Goal: Information Seeking & Learning: Compare options

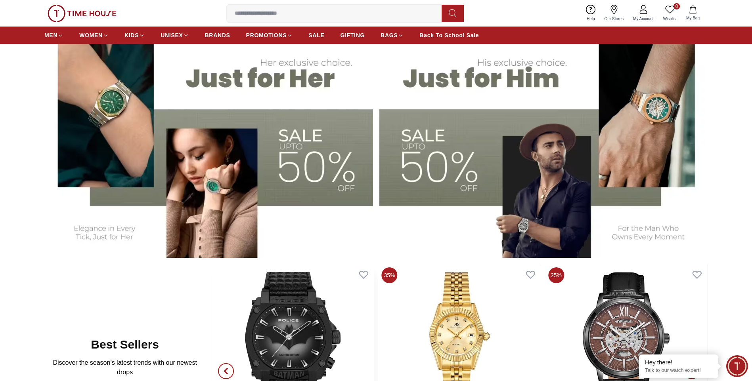
scroll to position [278, 0]
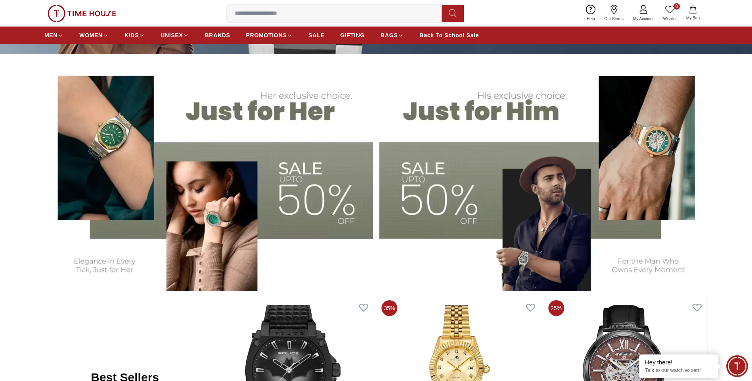
click at [474, 211] on img at bounding box center [543, 176] width 329 height 229
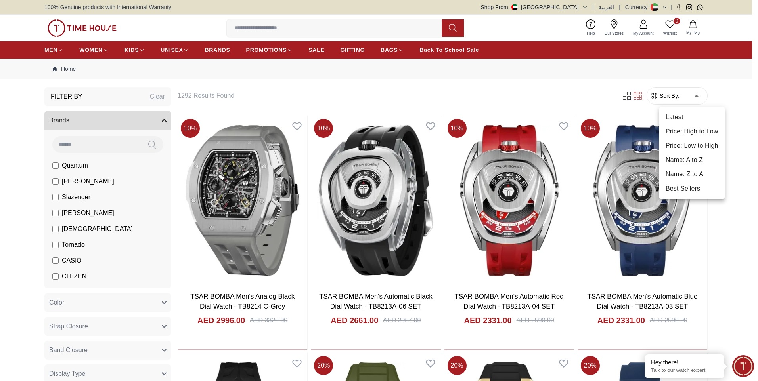
click at [703, 146] on li "Price: Low to High" at bounding box center [691, 146] width 65 height 14
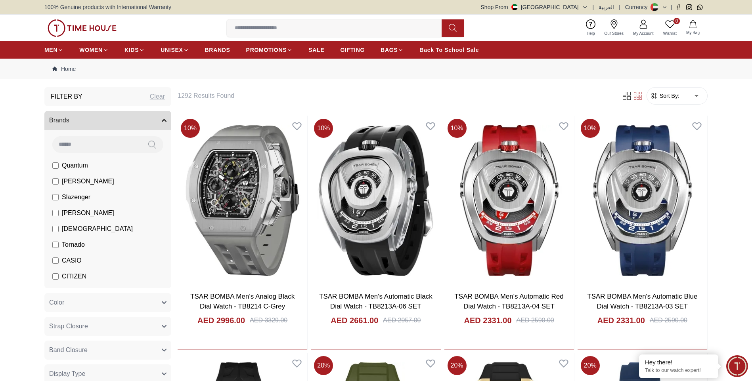
type input "*"
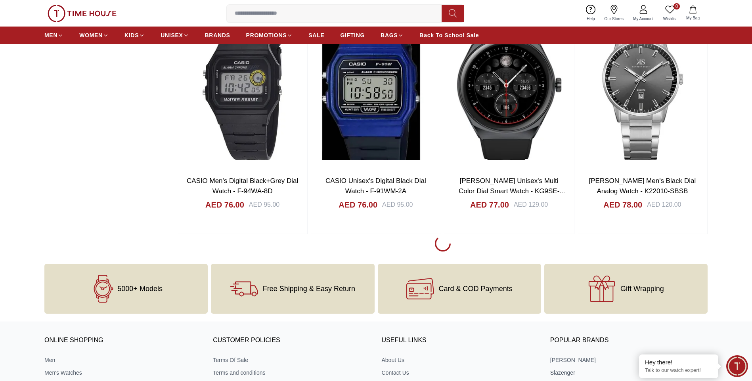
scroll to position [1071, 0]
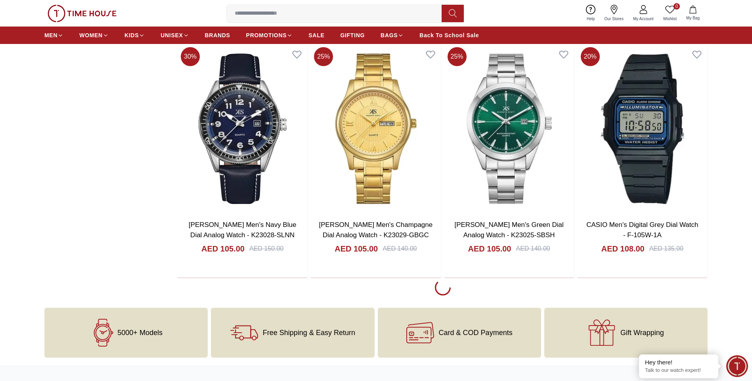
scroll to position [3449, 0]
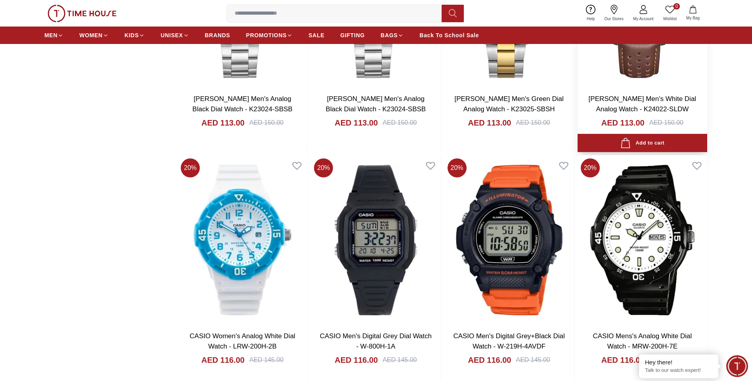
scroll to position [4956, 0]
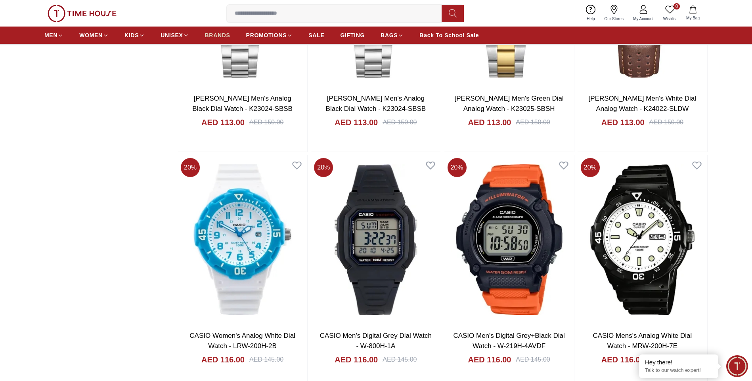
click at [214, 39] on span "BRANDS" at bounding box center [217, 35] width 25 height 8
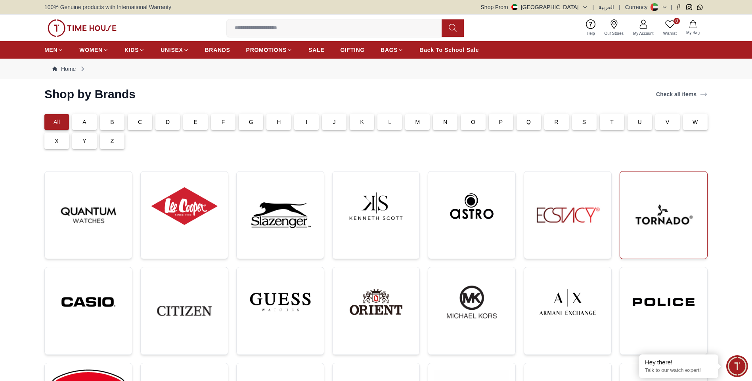
click at [685, 223] on img at bounding box center [663, 215] width 75 height 75
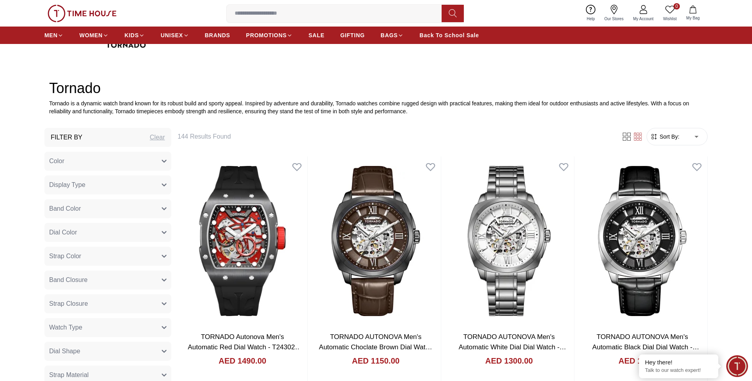
scroll to position [317, 0]
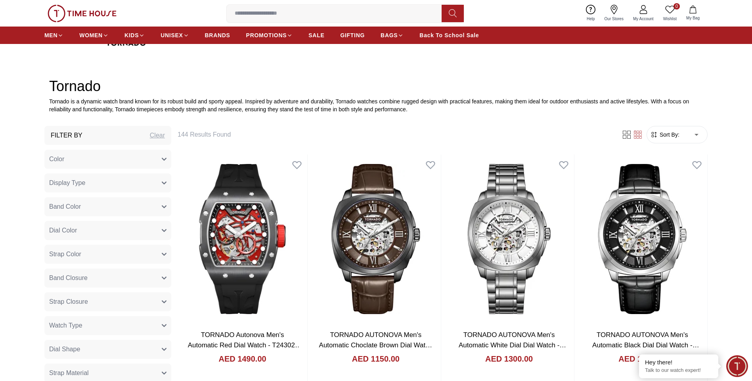
click at [672, 127] on form "Sort By: ​ ****** ​" at bounding box center [677, 134] width 61 height 17
click at [679, 131] on form "Sort By: ​ ****** ​" at bounding box center [677, 134] width 61 height 17
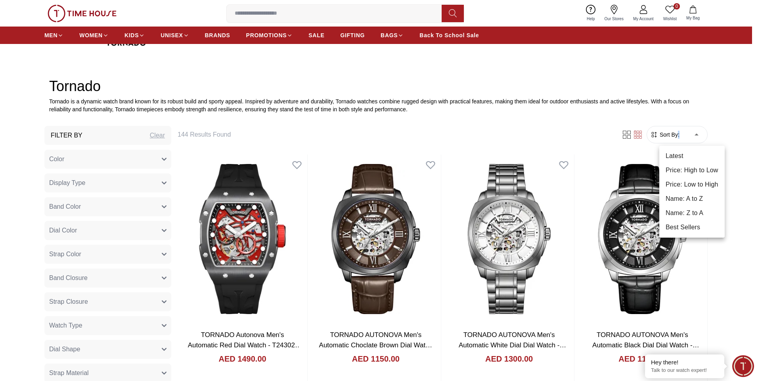
click at [691, 186] on li "Price: Low to High" at bounding box center [691, 185] width 65 height 14
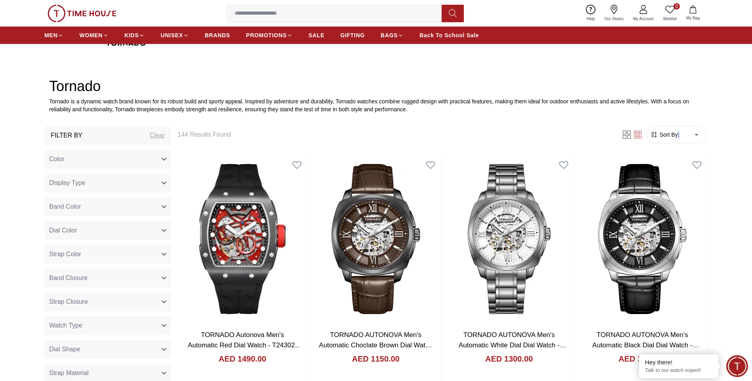
type input "*"
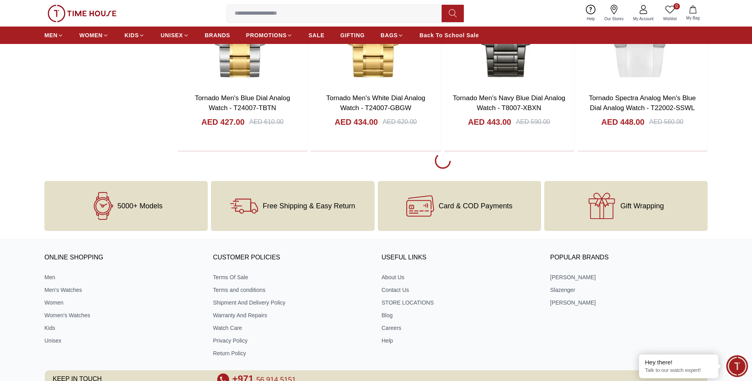
scroll to position [1507, 0]
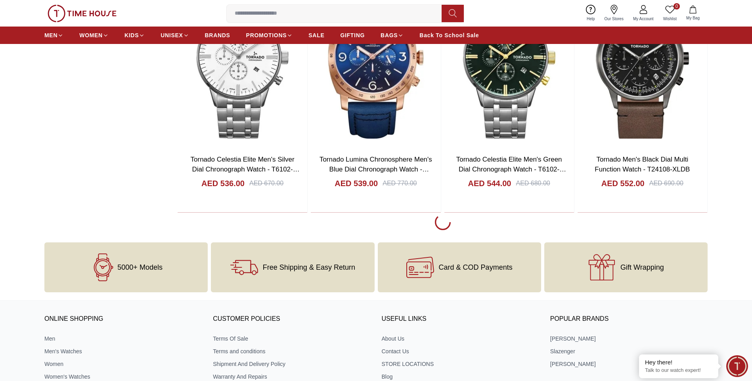
scroll to position [3846, 0]
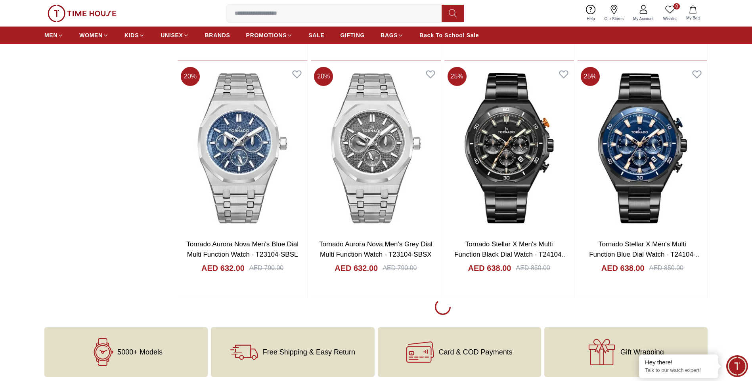
scroll to position [6145, 0]
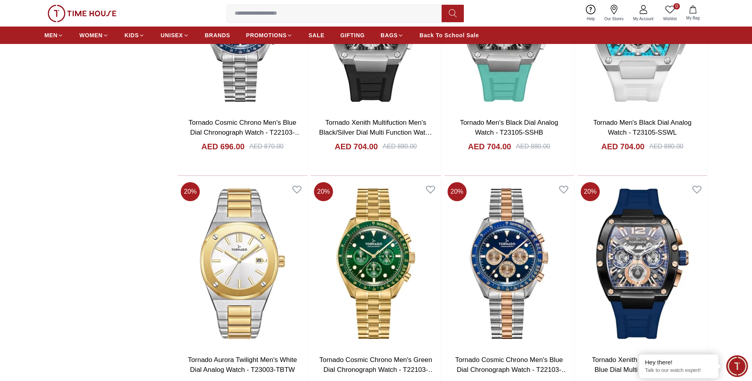
scroll to position [7057, 0]
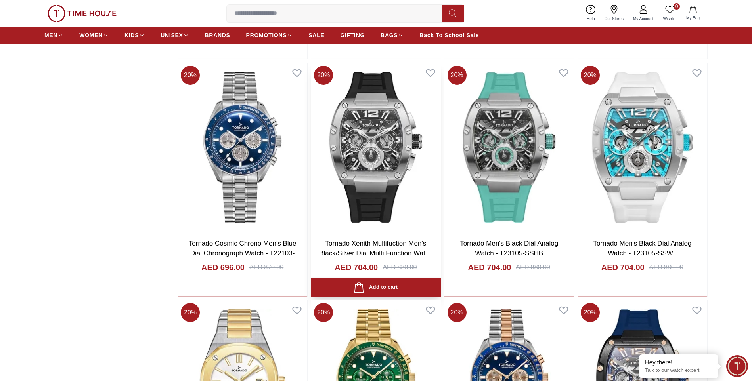
click at [386, 175] on img at bounding box center [376, 148] width 130 height 170
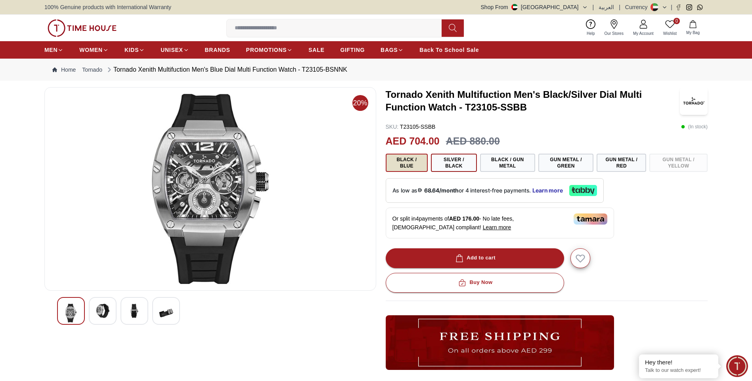
click at [406, 165] on button "Black / Blue" at bounding box center [407, 163] width 42 height 18
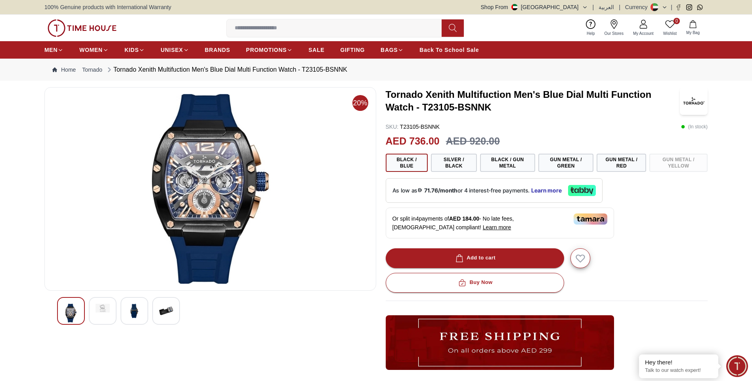
click at [102, 314] on div at bounding box center [103, 311] width 28 height 28
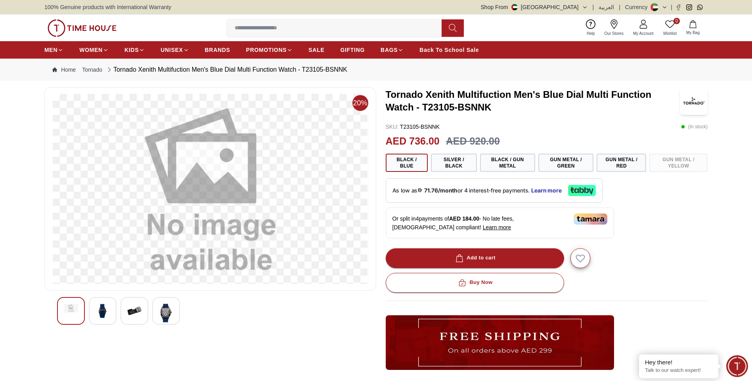
click at [128, 313] on img at bounding box center [134, 311] width 14 height 14
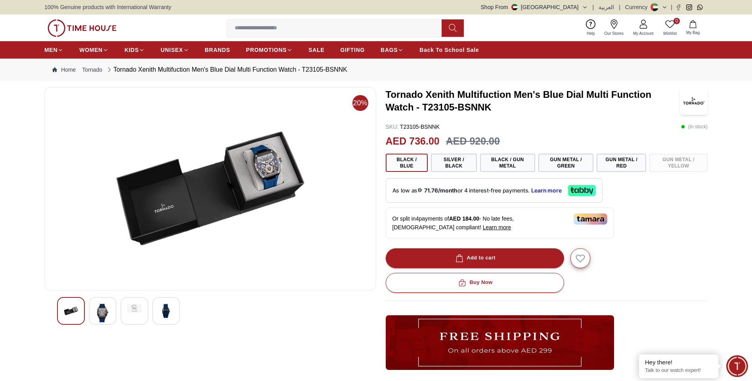
click at [157, 314] on div at bounding box center [166, 311] width 28 height 28
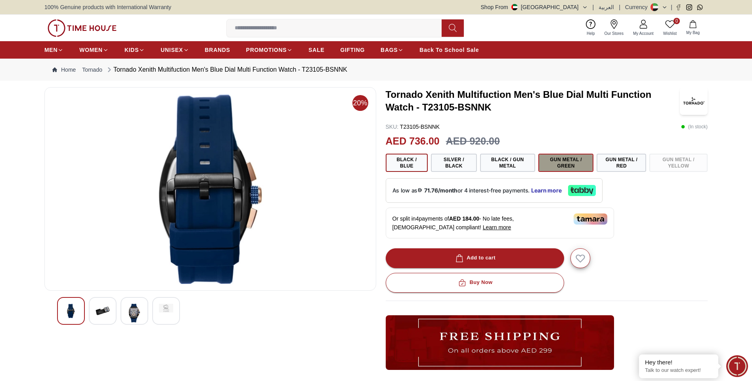
click at [571, 159] on button "Gun Metal / Green" at bounding box center [566, 163] width 56 height 18
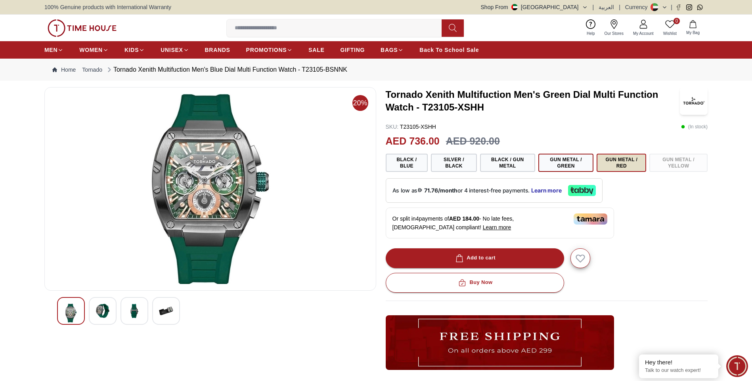
click at [615, 167] on button "Gun Metal / Red" at bounding box center [622, 163] width 50 height 18
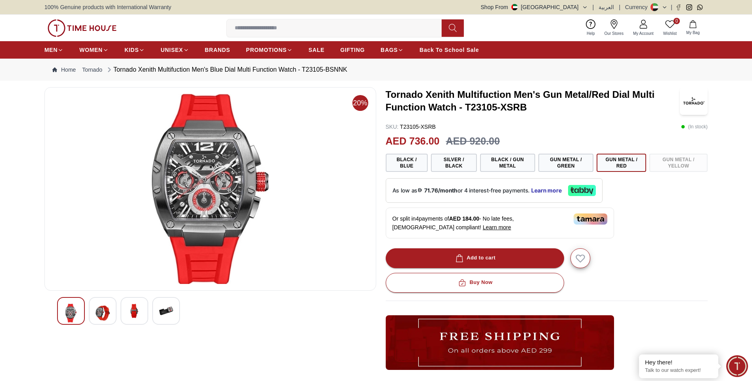
click at [209, 213] on img at bounding box center [210, 189] width 318 height 190
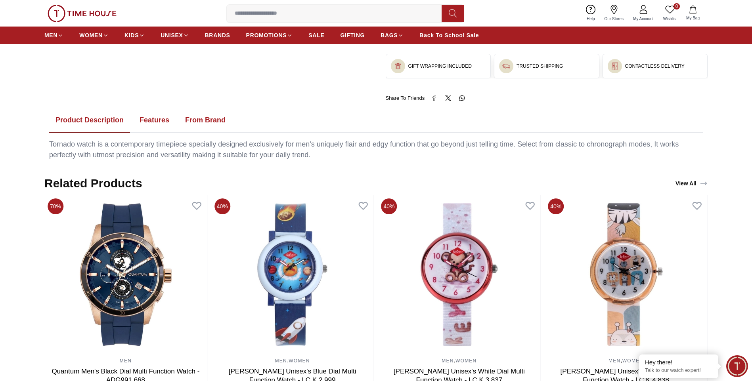
scroll to position [396, 0]
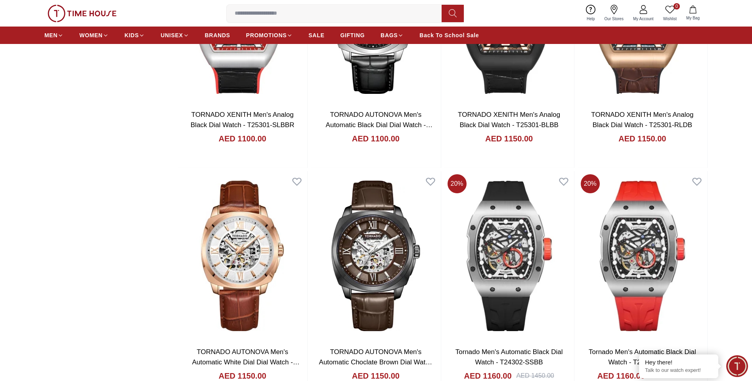
scroll to position [8498, 0]
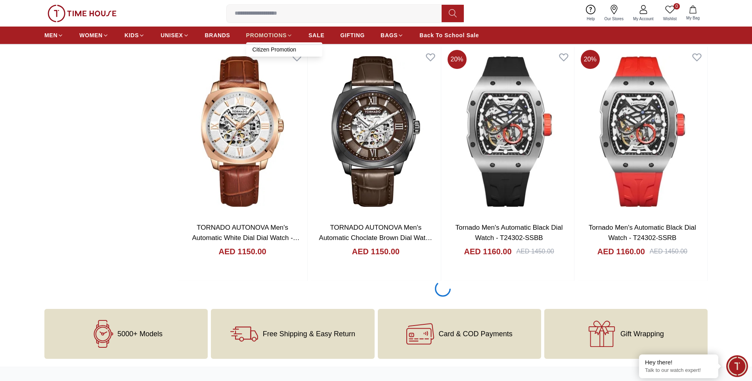
click at [266, 40] on link "PROMOTIONS" at bounding box center [269, 35] width 47 height 14
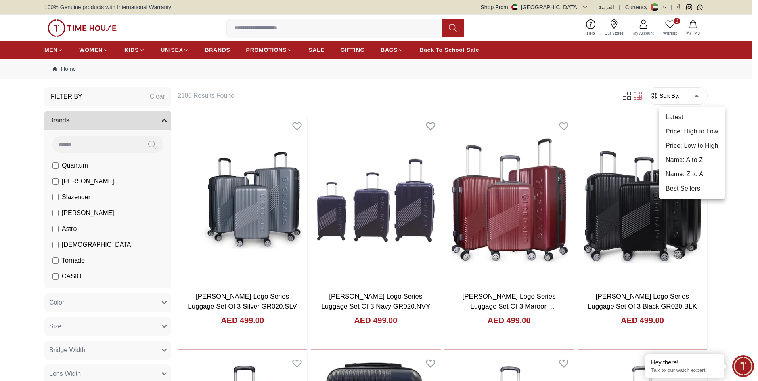
click at [707, 148] on li "Price: Low to High" at bounding box center [691, 146] width 65 height 14
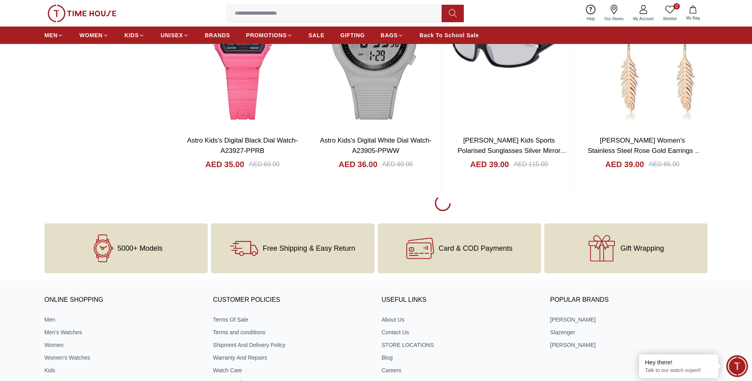
scroll to position [1110, 0]
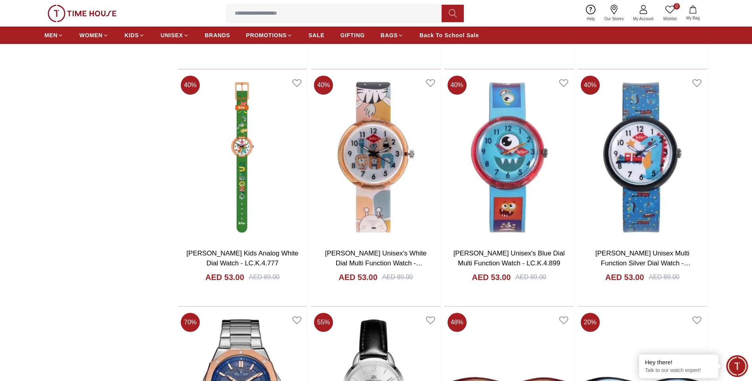
scroll to position [2220, 0]
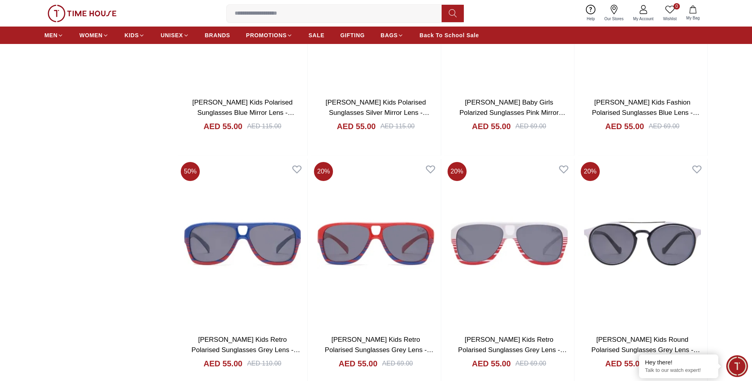
scroll to position [3370, 0]
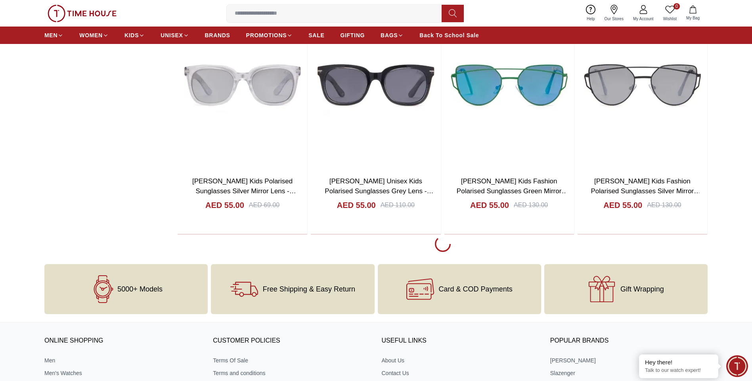
scroll to position [4639, 0]
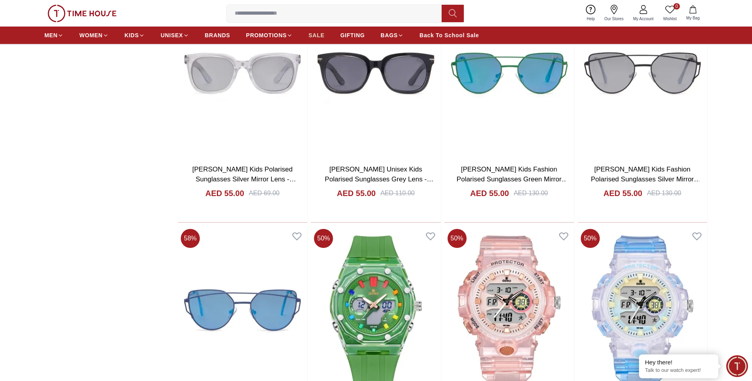
click at [311, 36] on span "SALE" at bounding box center [316, 35] width 16 height 8
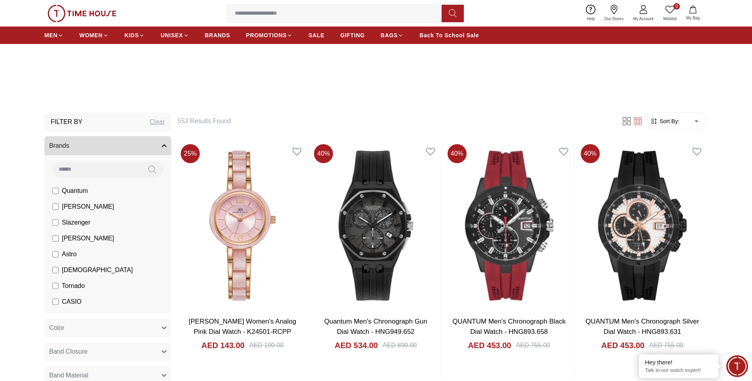
scroll to position [198, 0]
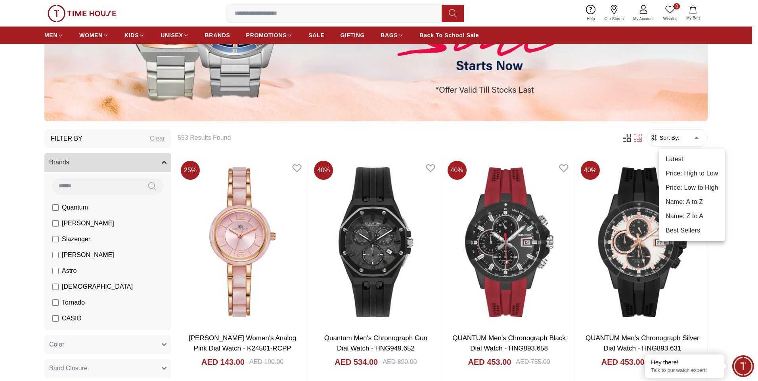
click at [688, 186] on li "Price: Low to High" at bounding box center [691, 188] width 65 height 14
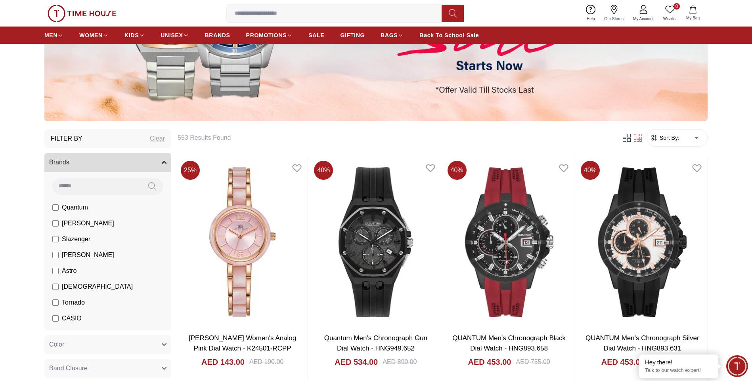
type input "*"
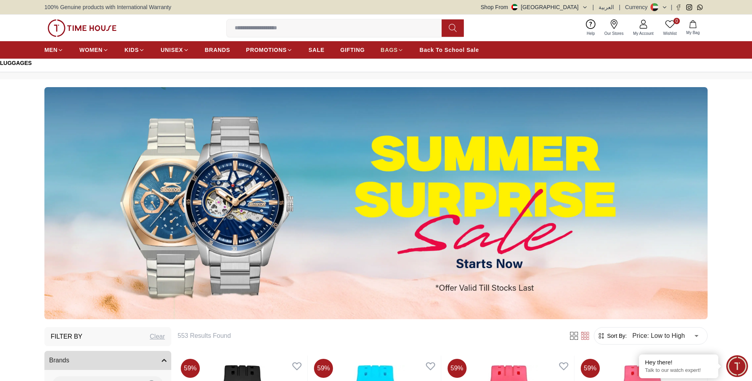
click at [393, 48] on span "BAGS" at bounding box center [389, 50] width 17 height 8
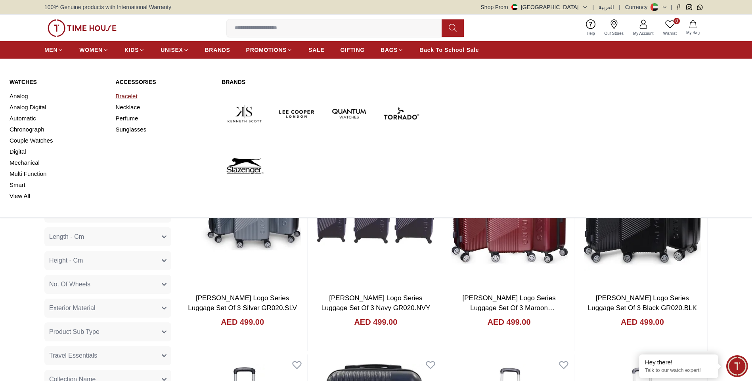
click at [136, 94] on link "Bracelet" at bounding box center [164, 96] width 97 height 11
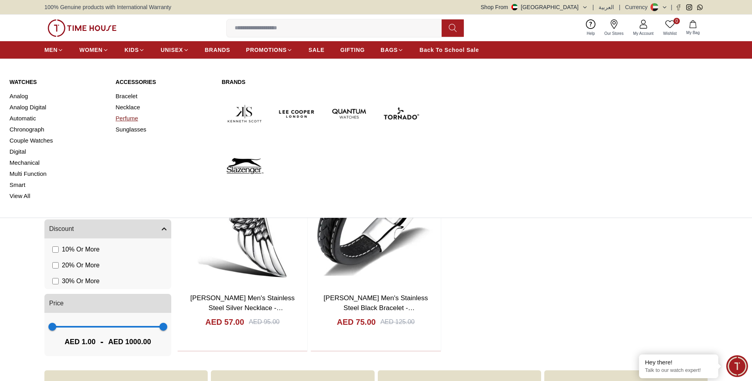
click at [124, 120] on link "Perfume" at bounding box center [164, 118] width 97 height 11
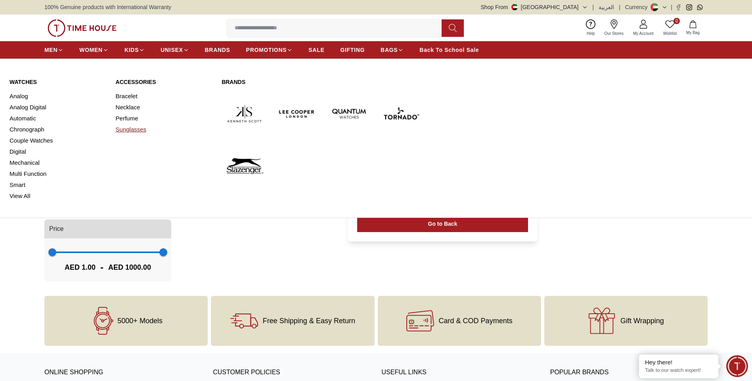
click at [125, 128] on link "Sunglasses" at bounding box center [164, 129] width 97 height 11
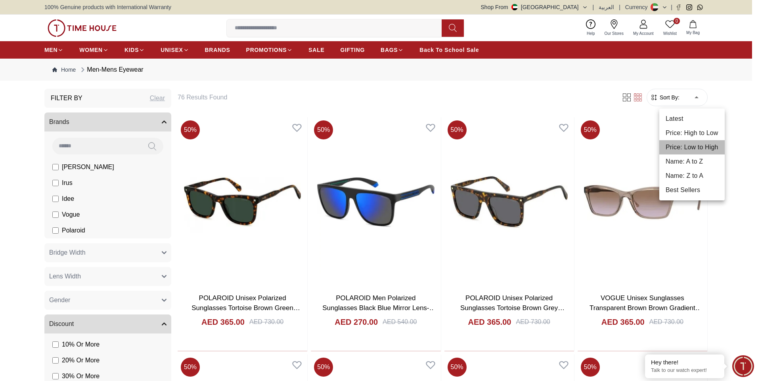
click at [703, 142] on li "Price: Low to High" at bounding box center [691, 147] width 65 height 14
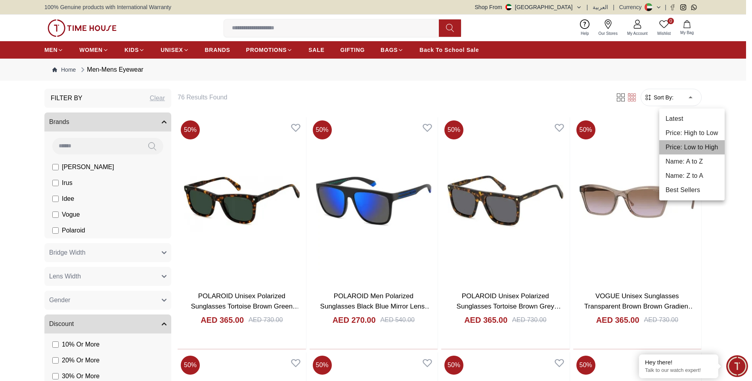
type input "*"
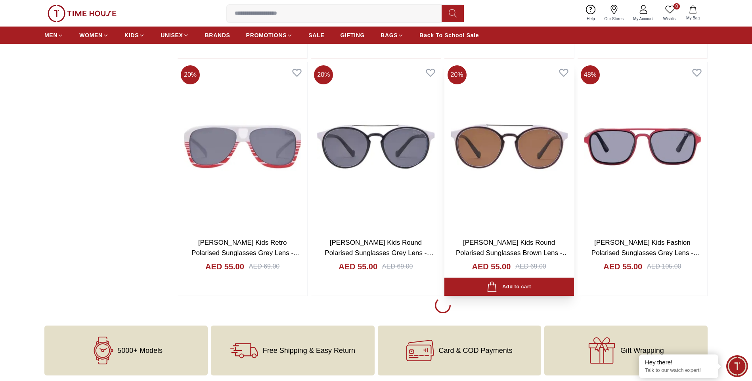
scroll to position [1071, 0]
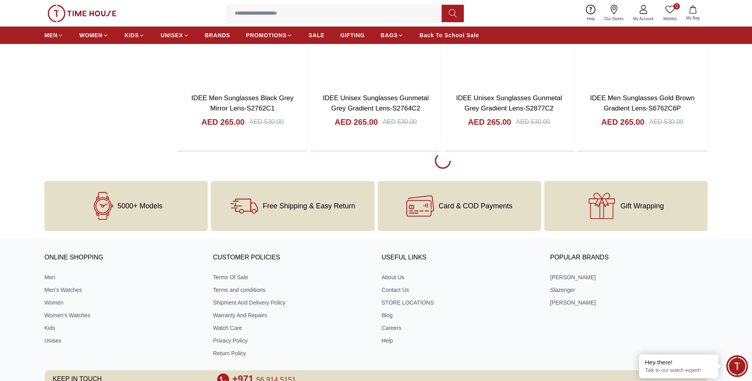
scroll to position [3529, 0]
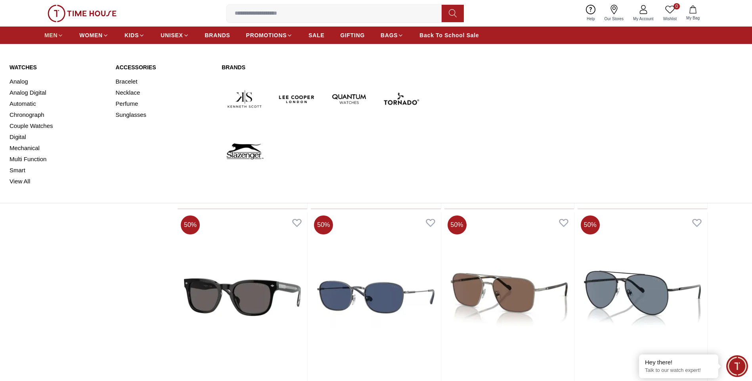
scroll to position [4163, 0]
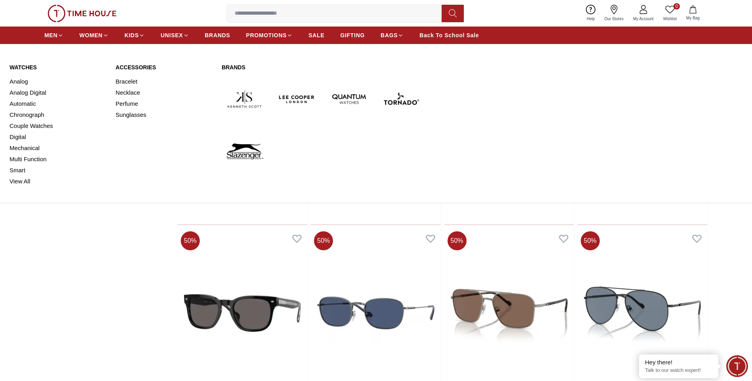
click at [296, 98] on img at bounding box center [297, 99] width 46 height 46
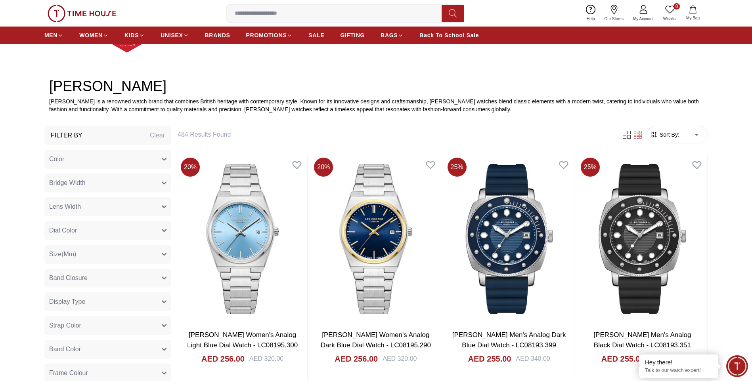
scroll to position [40, 0]
